Goal: Task Accomplishment & Management: Complete application form

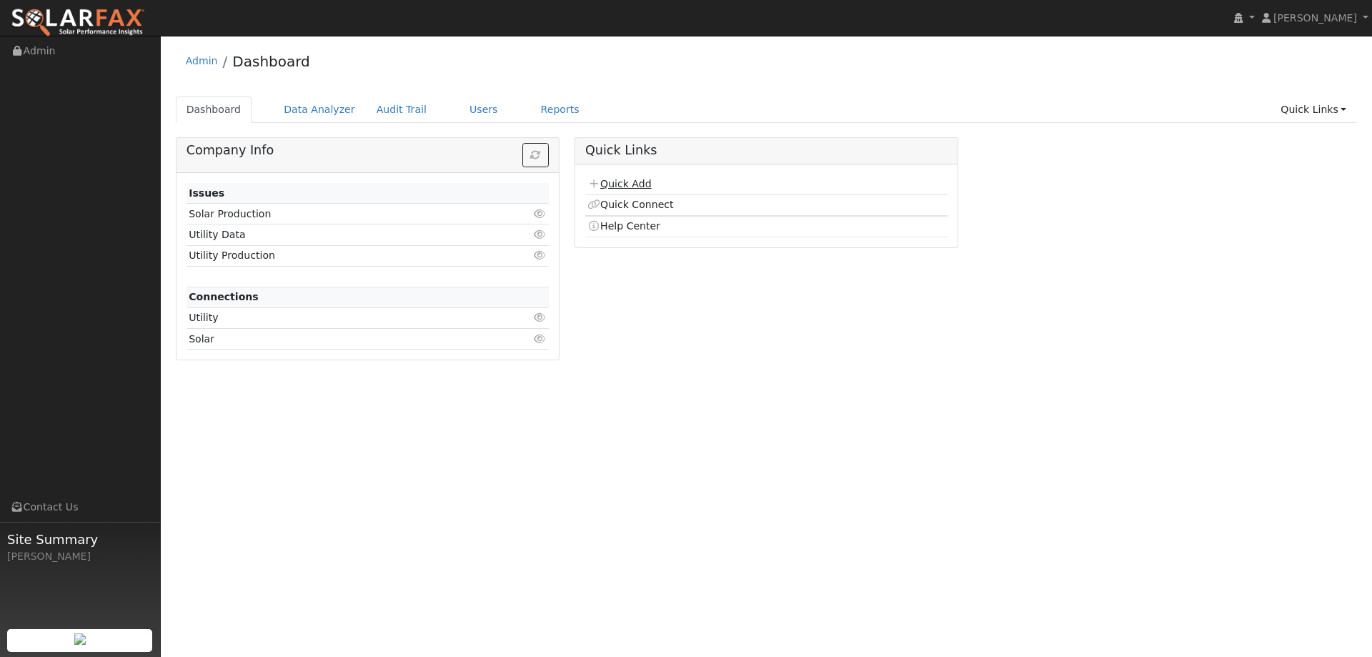
click at [628, 183] on link "Quick Add" at bounding box center [619, 183] width 64 height 11
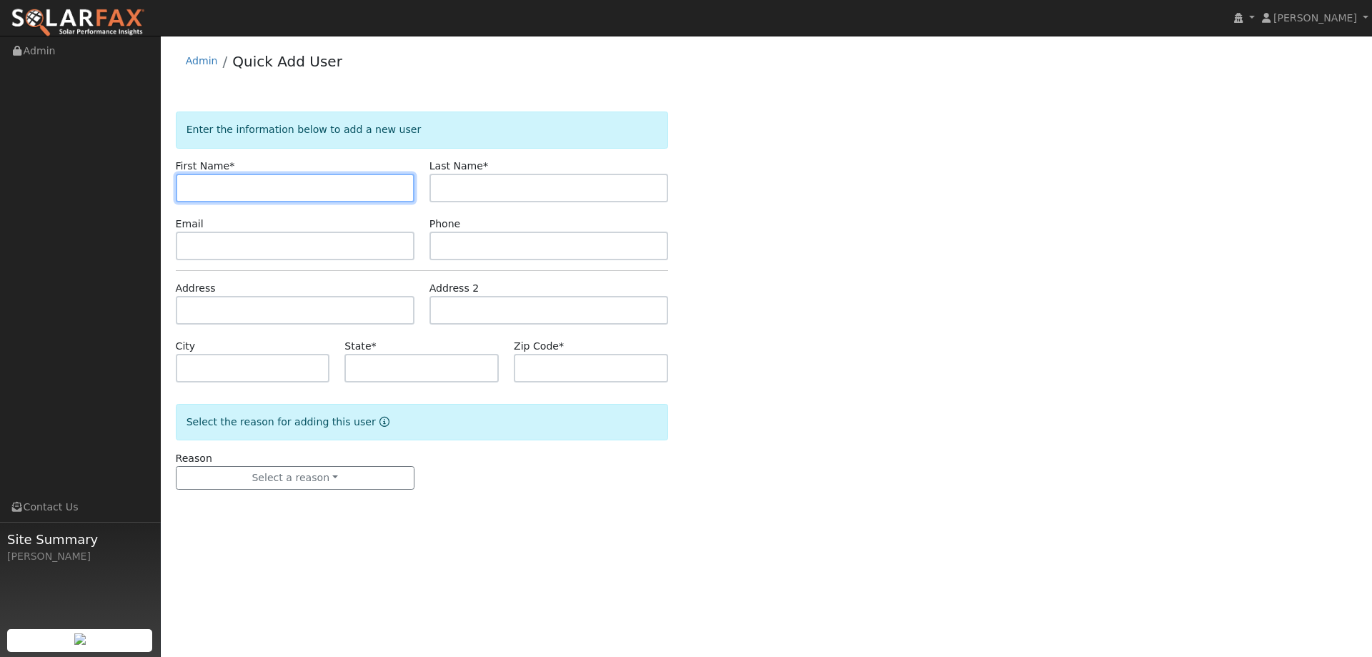
click at [199, 189] on input "text" at bounding box center [295, 188] width 239 height 29
paste input "David"
click at [193, 191] on input "David" at bounding box center [295, 188] width 239 height 29
type input "David"
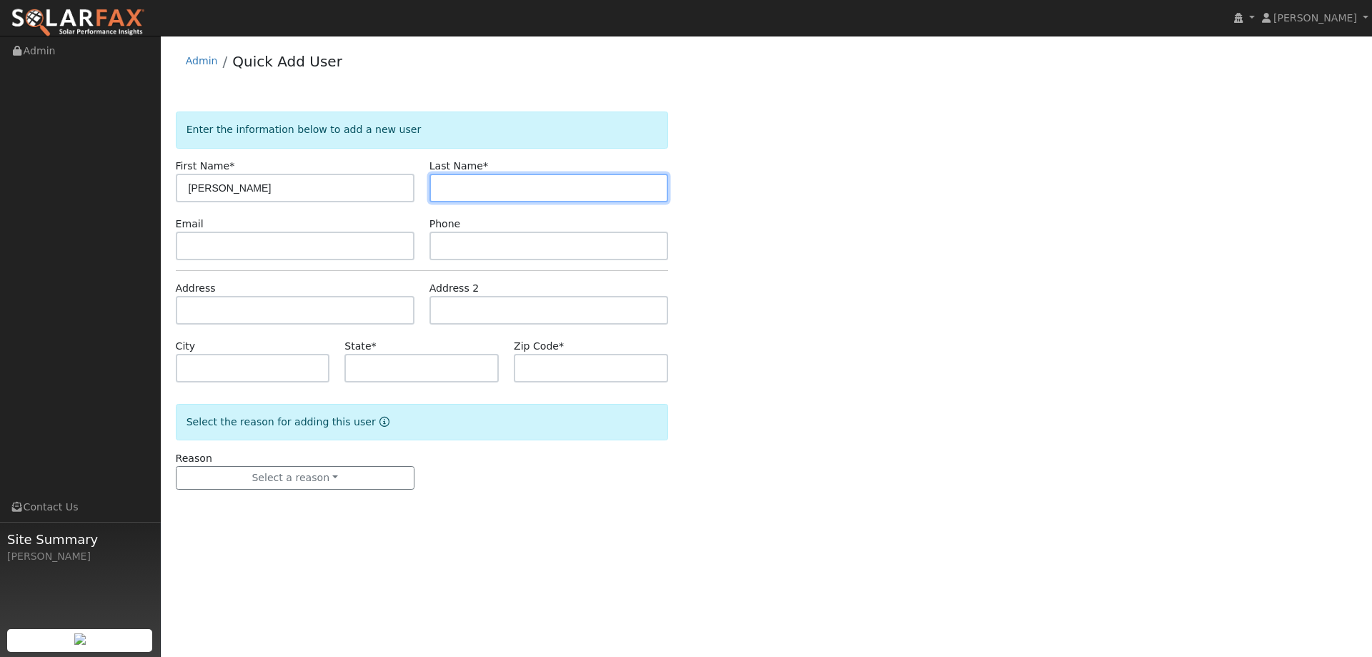
click at [502, 187] on input "text" at bounding box center [548, 188] width 239 height 29
click at [447, 187] on input "text" at bounding box center [548, 188] width 239 height 29
paste input "Chan"
click at [446, 189] on input "Chan" at bounding box center [548, 188] width 239 height 29
type input "Chan"
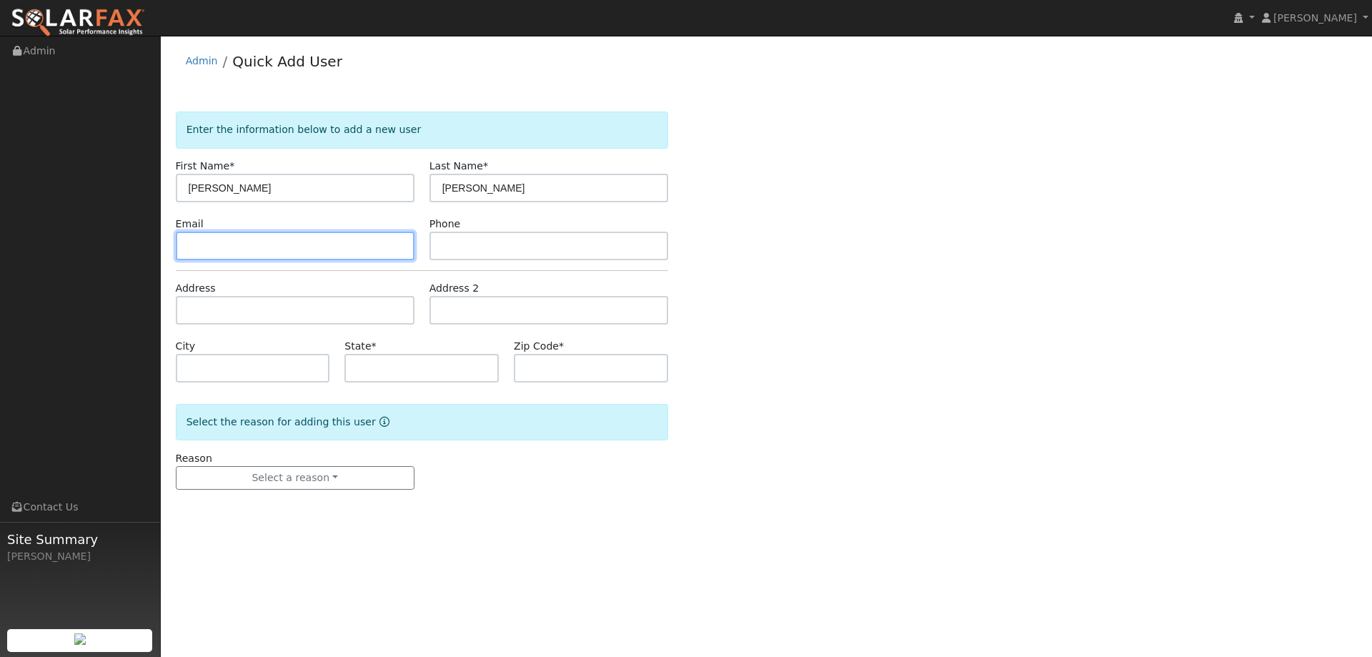
click at [309, 253] on input "text" at bounding box center [295, 246] width 239 height 29
click at [192, 250] on input "text" at bounding box center [295, 246] width 239 height 29
paste input "Davidchan200682@gmail.com"
click at [190, 249] on input "Davidchan200682@gmail.com" at bounding box center [295, 246] width 239 height 29
type input "Davidchan200682@gmail.com"
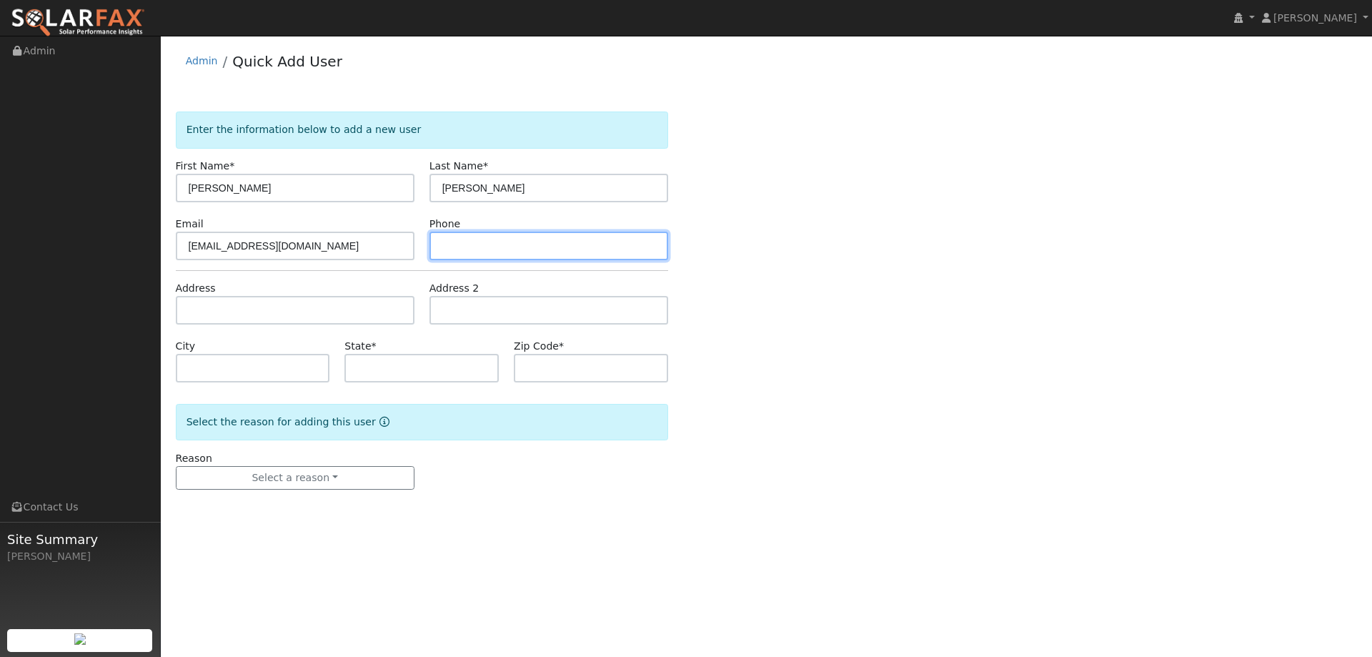
click at [519, 247] on input "text" at bounding box center [548, 246] width 239 height 29
click at [449, 245] on input "text" at bounding box center [548, 246] width 239 height 29
paste input "(650) 255-6331"
click at [445, 248] on input "(650) 255-6331" at bounding box center [548, 246] width 239 height 29
type input "(650) 255-6331"
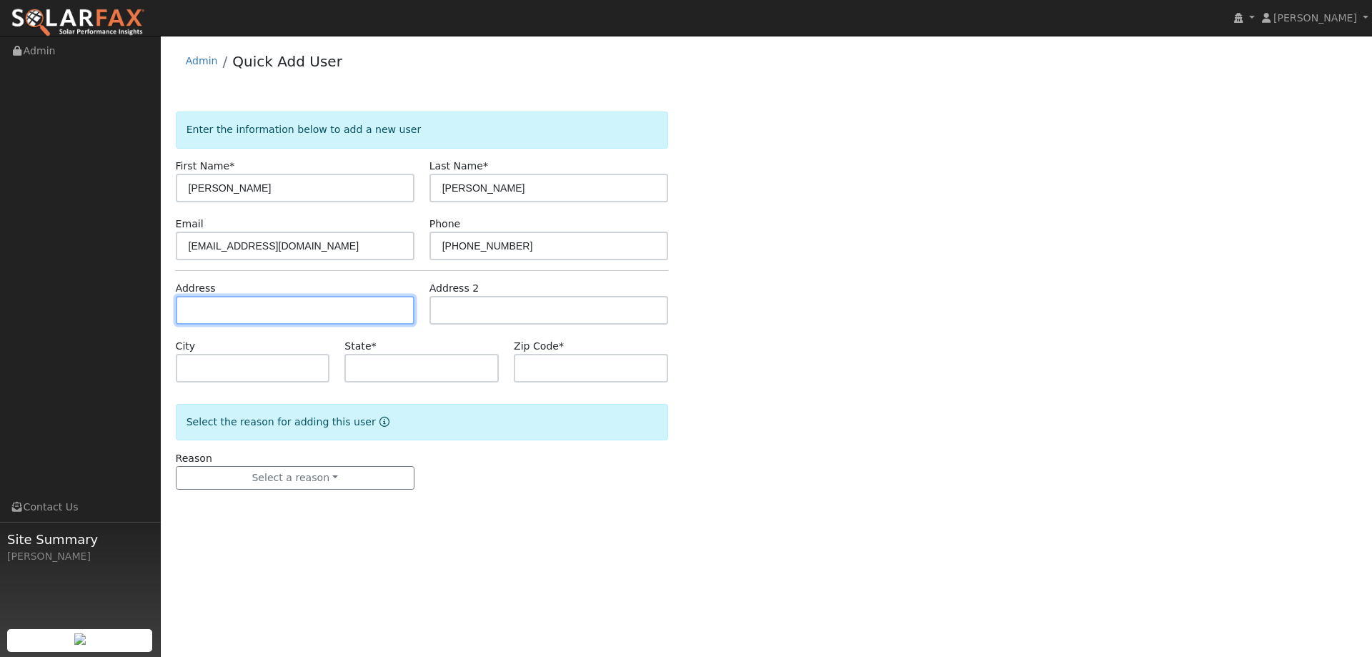
click at [266, 306] on input "text" at bounding box center [295, 310] width 239 height 29
click at [215, 310] on input "text" at bounding box center [295, 310] width 239 height 29
paste input "1137 Lilac Ct"
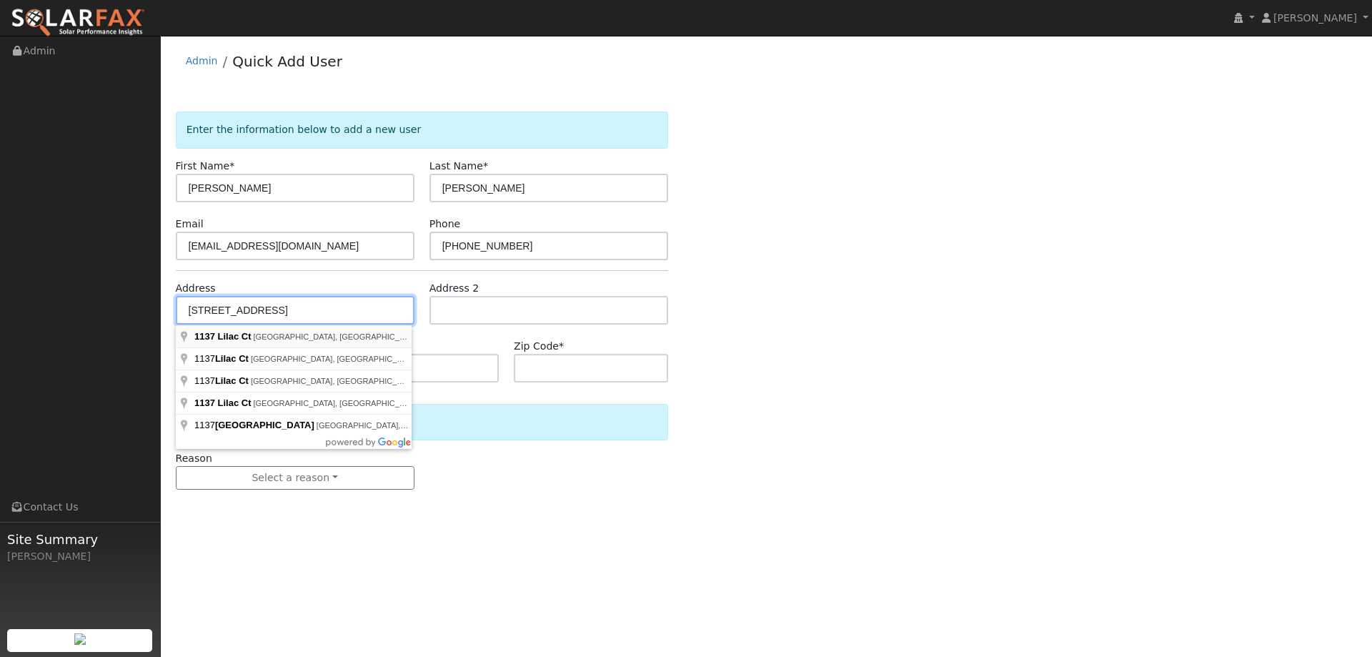
type input "1137 Lilac Court"
type input "Vacaville"
type input "CA"
type input "95687"
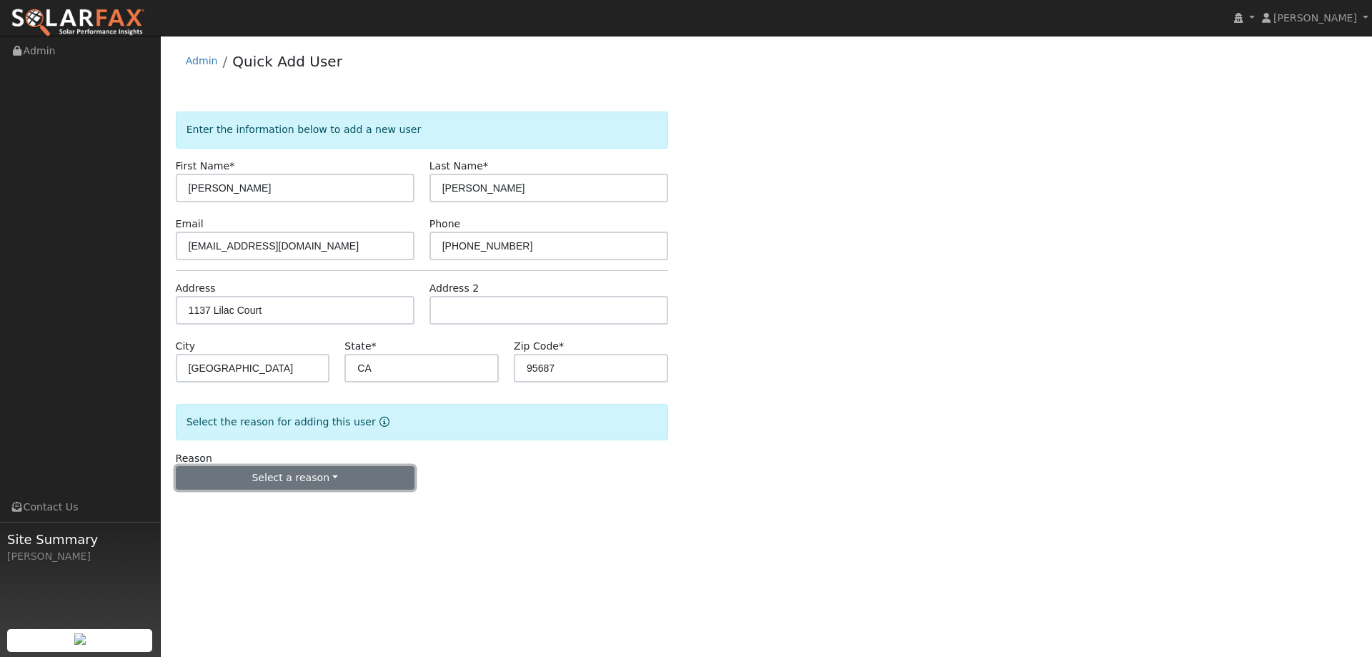
click at [284, 474] on button "Select a reason" at bounding box center [295, 478] width 239 height 24
click at [266, 507] on link "New lead" at bounding box center [256, 507] width 158 height 20
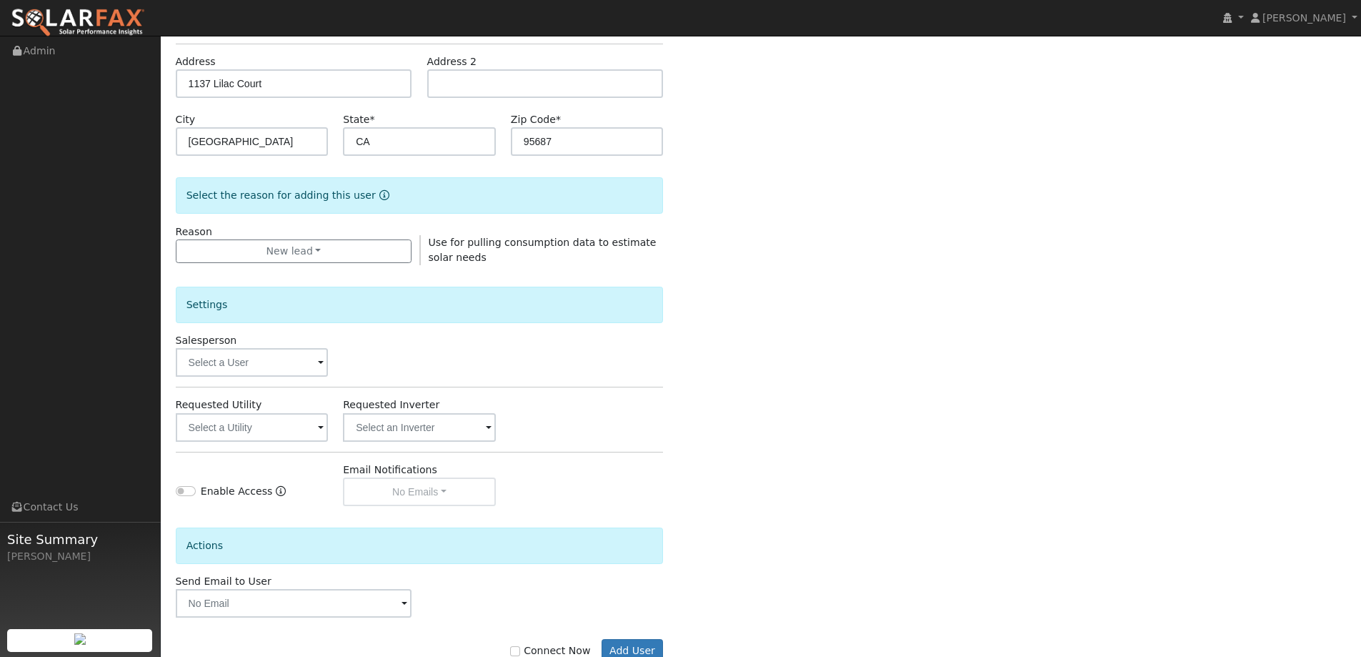
scroll to position [269, 0]
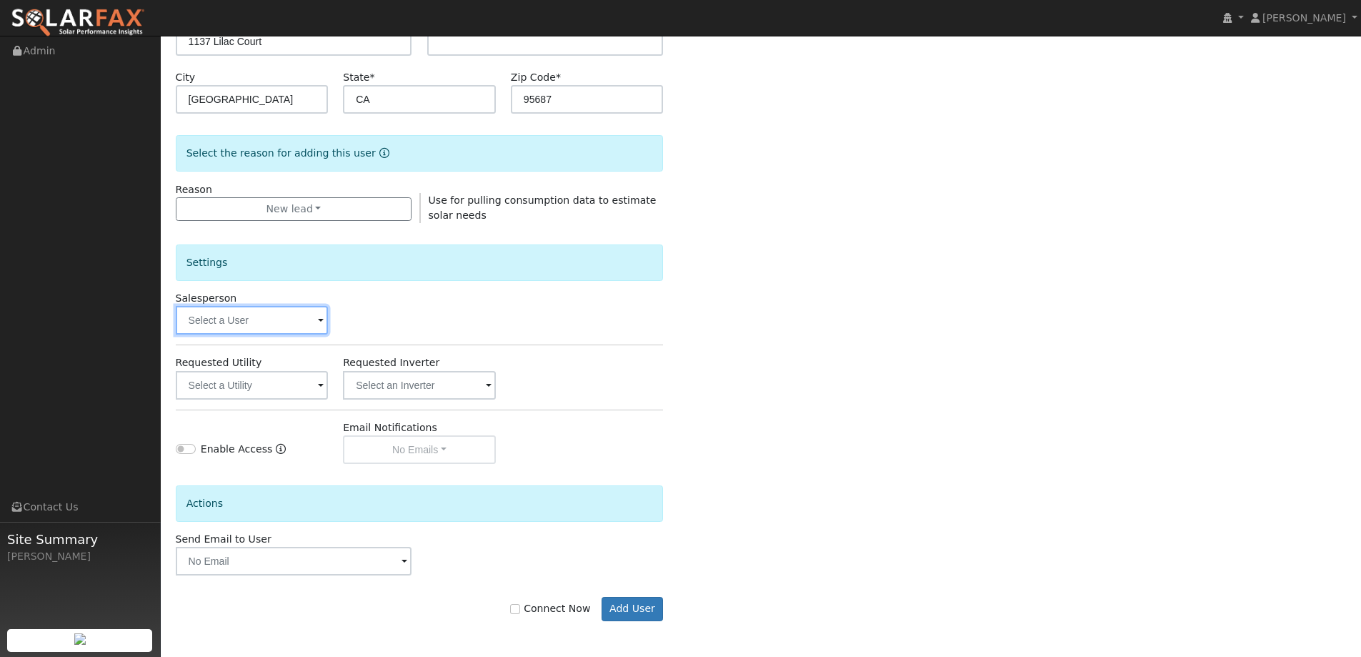
click at [275, 319] on input "text" at bounding box center [252, 320] width 153 height 29
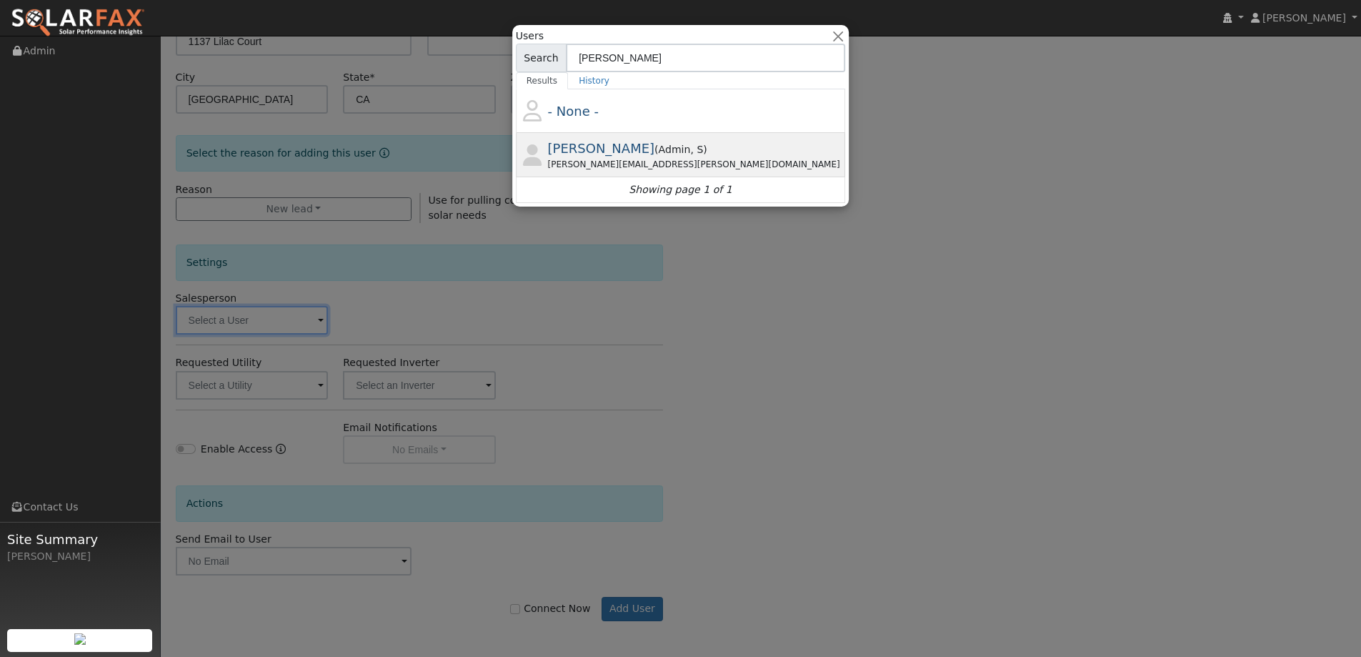
type input "jon"
click at [709, 158] on div "Jon.landsman@ambrosesolar.com" at bounding box center [695, 164] width 295 height 13
type input "Jon Landsman"
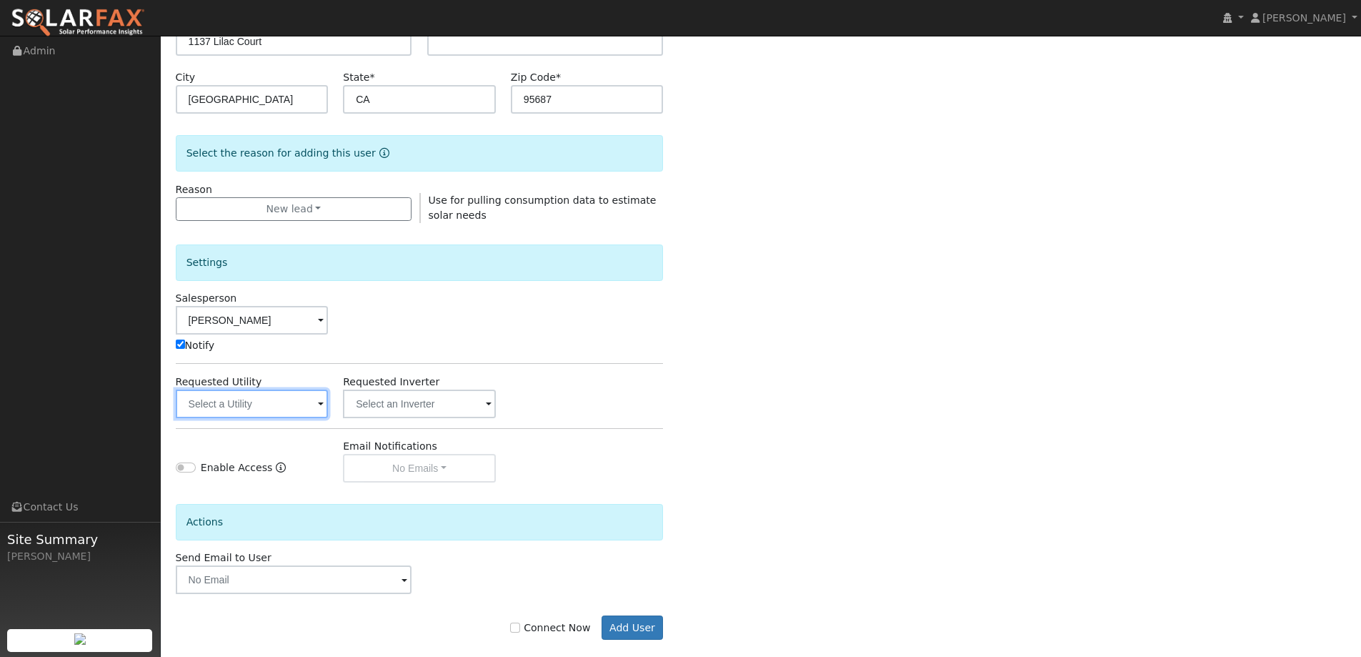
click at [296, 406] on input "text" at bounding box center [252, 403] width 153 height 29
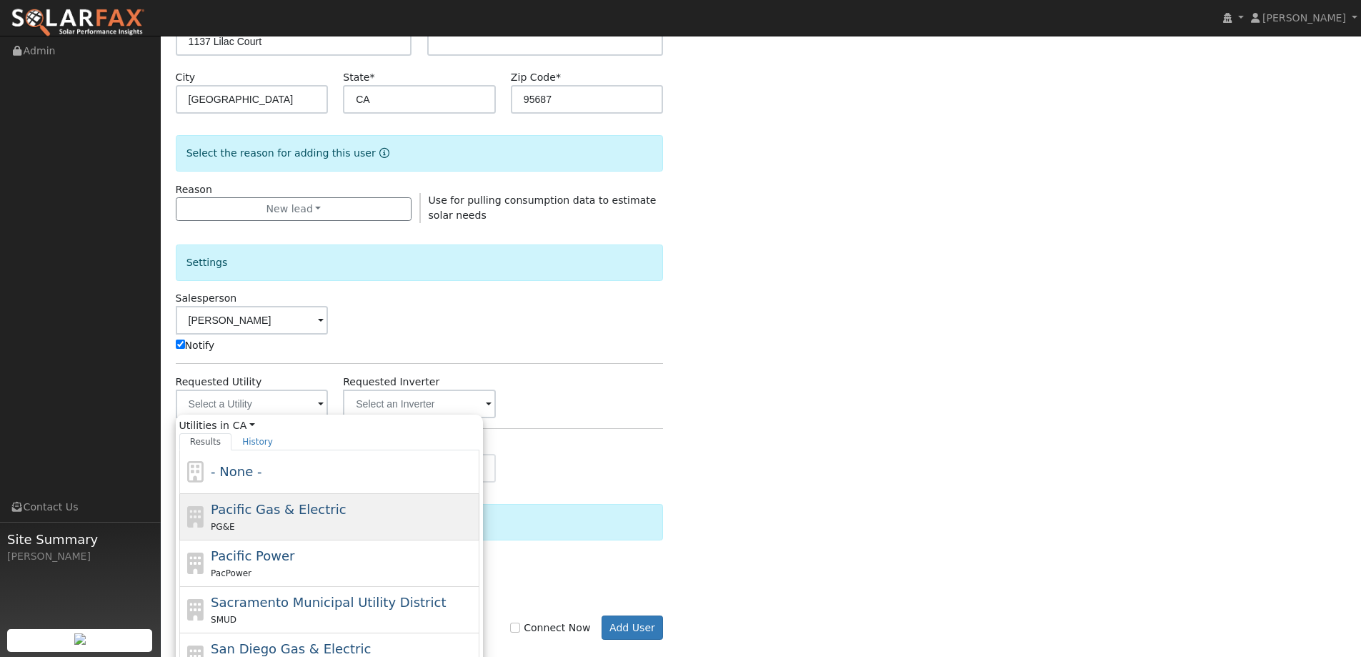
click at [334, 527] on div "PG&E" at bounding box center [343, 526] width 265 height 15
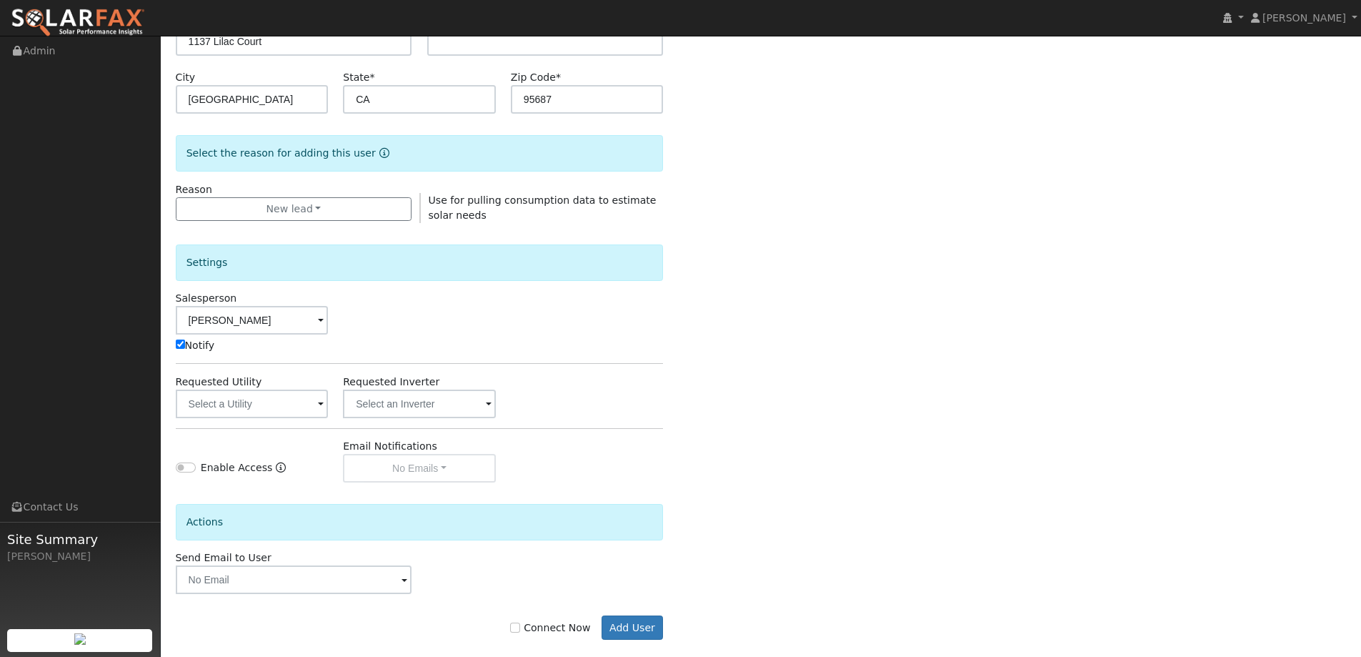
type input "Pacific Gas & Electric"
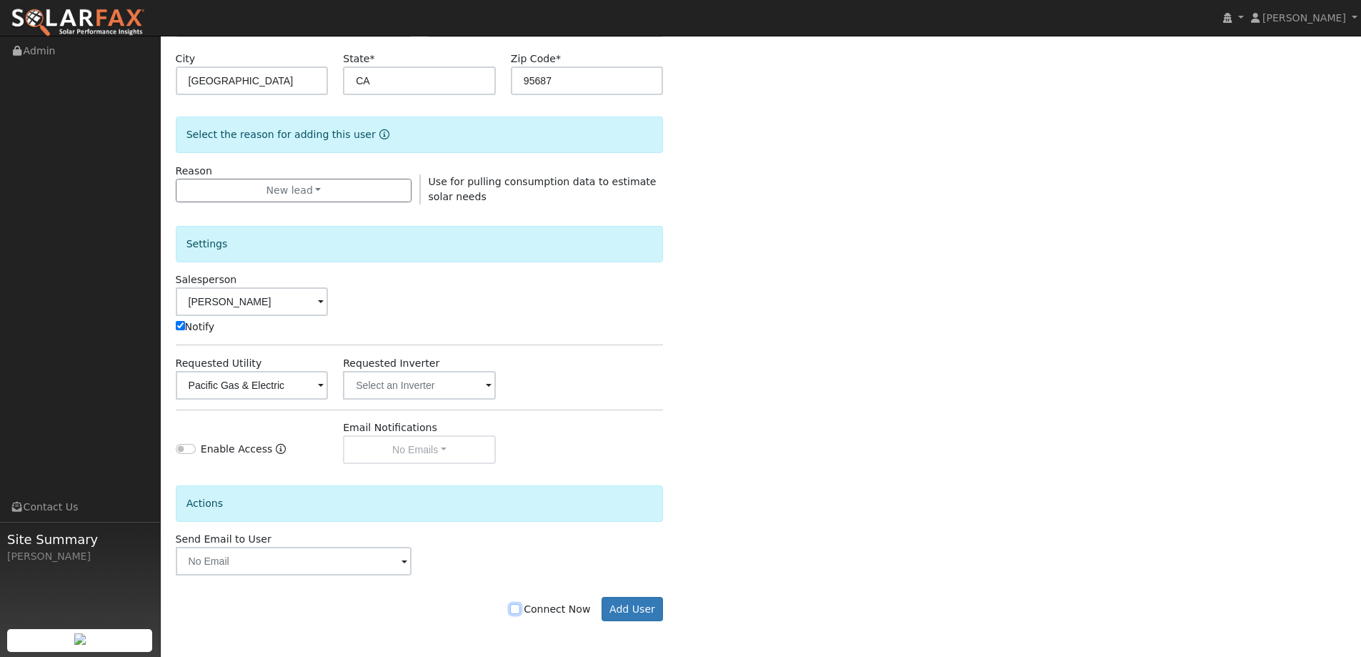
click at [520, 605] on input "Connect Now" at bounding box center [515, 609] width 10 height 10
checkbox input "true"
click at [639, 608] on button "Add User" at bounding box center [633, 609] width 62 height 24
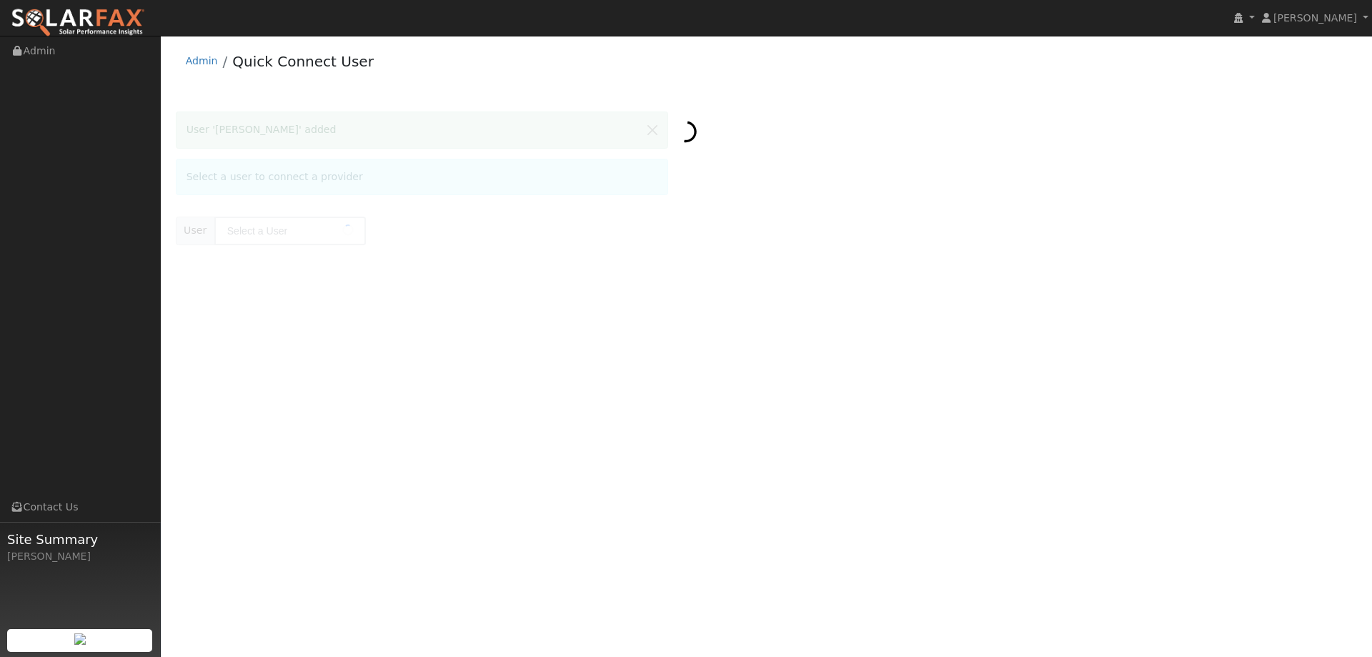
type input "[PERSON_NAME]"
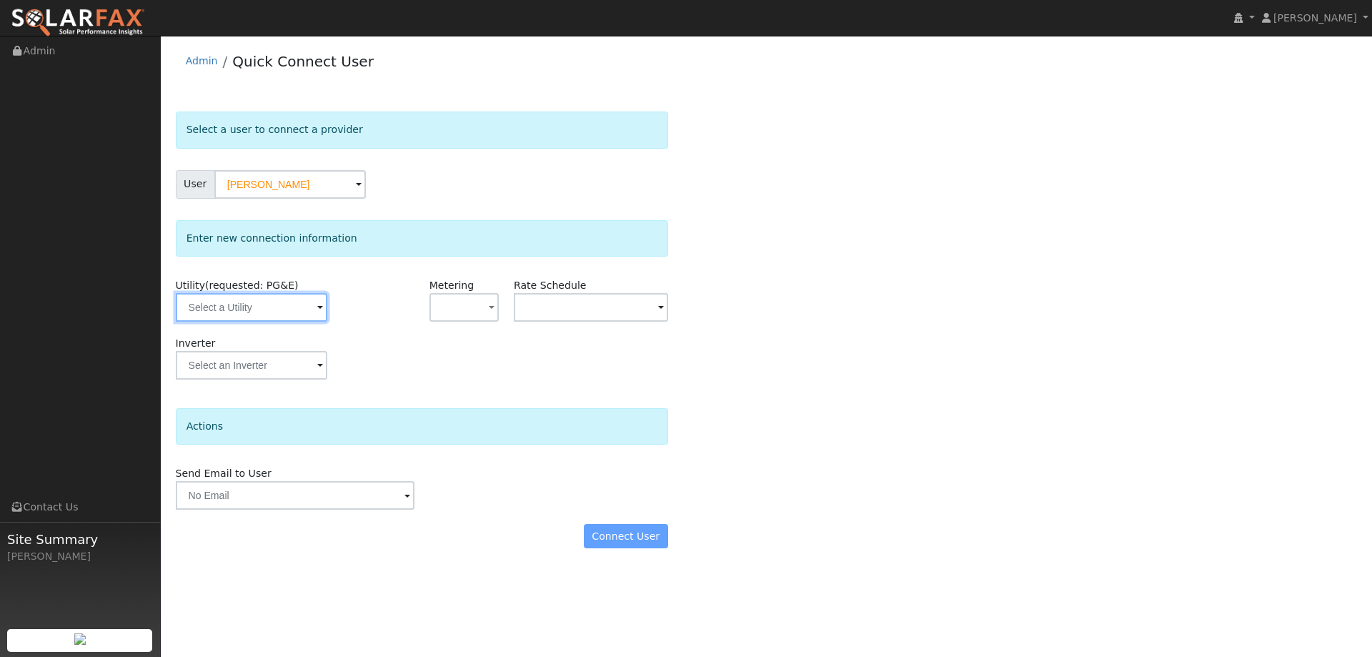
click at [278, 310] on input "text" at bounding box center [251, 307] width 151 height 29
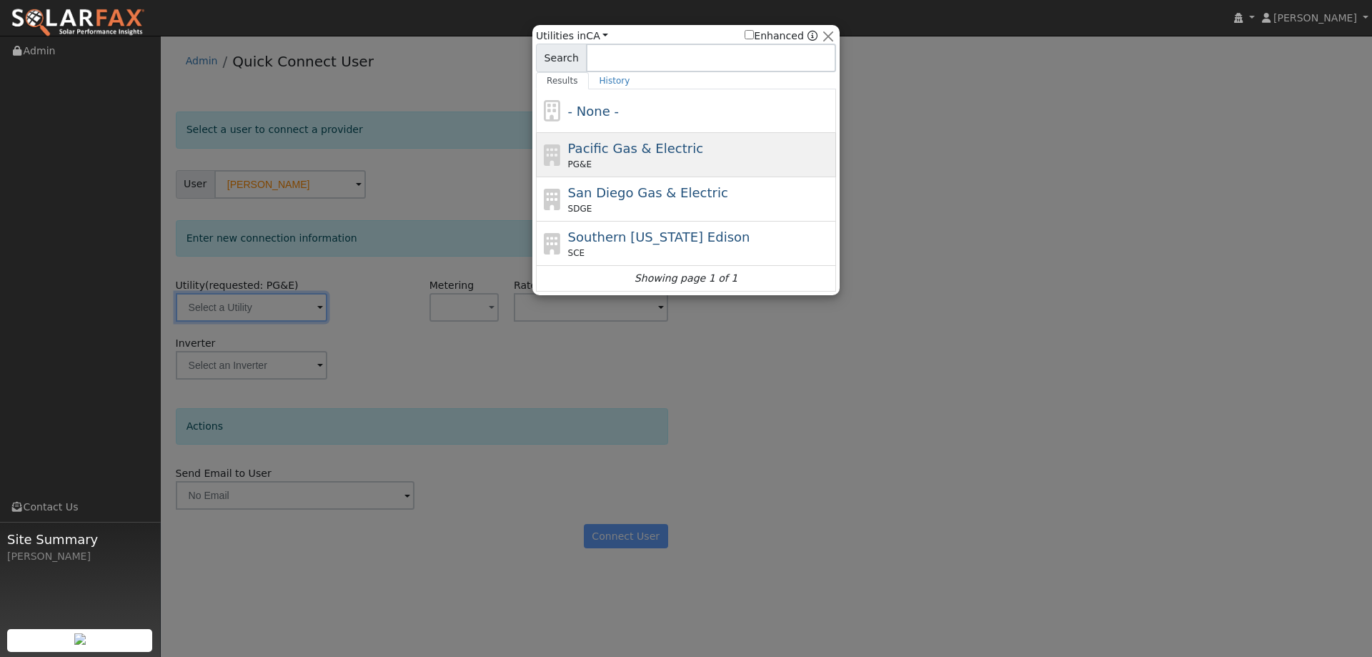
click at [612, 153] on span "Pacific Gas & Electric" at bounding box center [635, 148] width 135 height 15
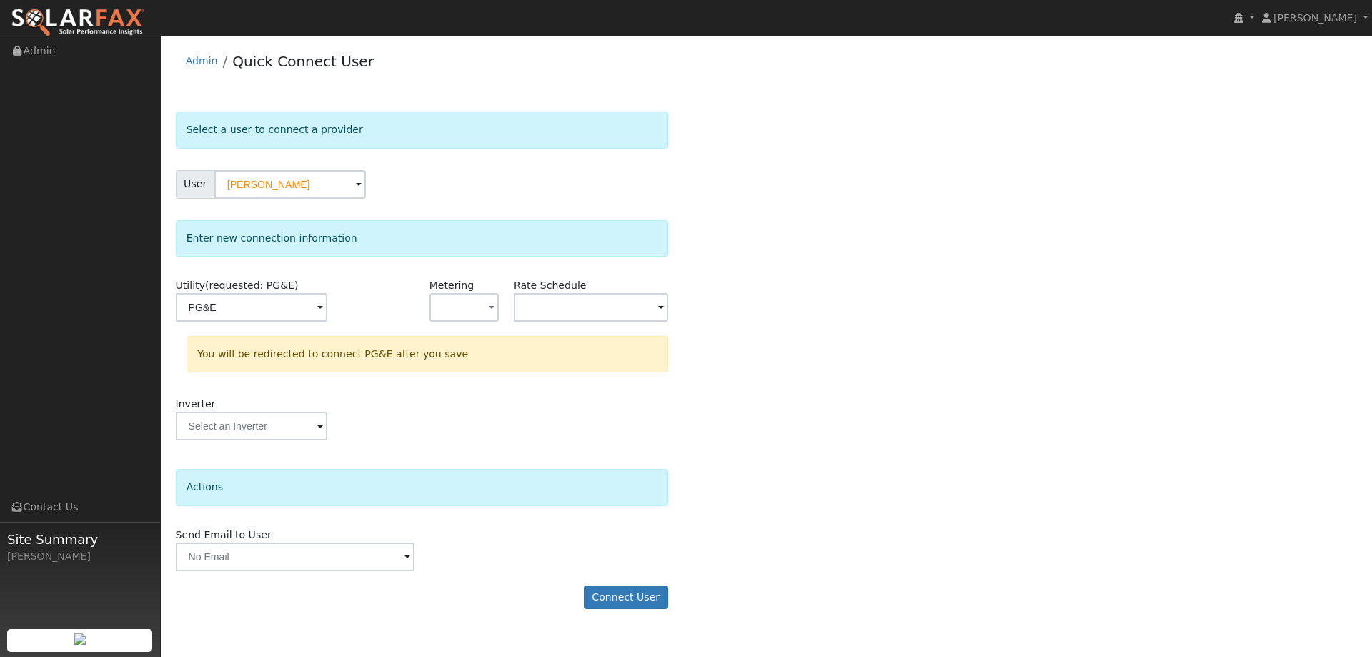
type input "PG&E"
click at [626, 595] on button "Connect User" at bounding box center [626, 597] width 84 height 24
